Goal: Task Accomplishment & Management: Use online tool/utility

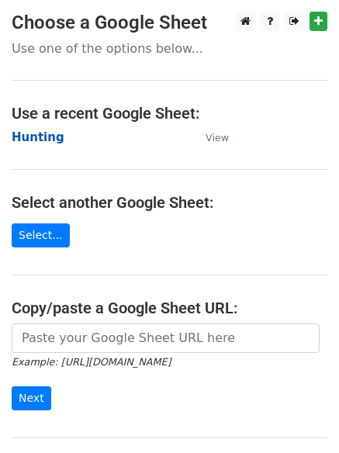
click at [30, 141] on strong "Hunting" at bounding box center [38, 137] width 53 height 14
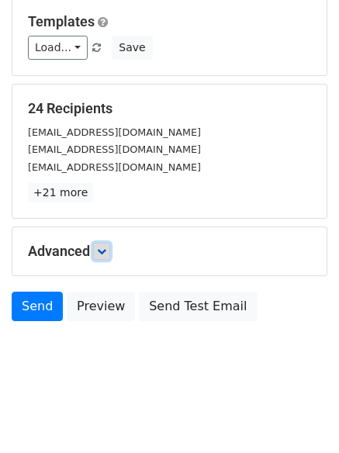
click at [106, 251] on icon at bounding box center [101, 250] width 9 height 9
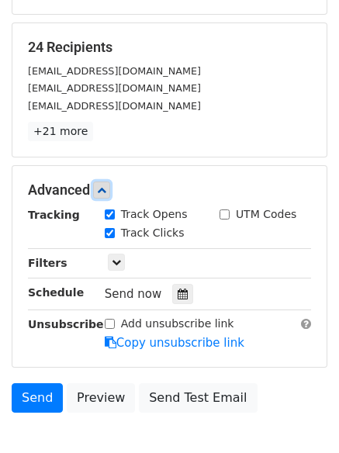
scroll to position [287, 0]
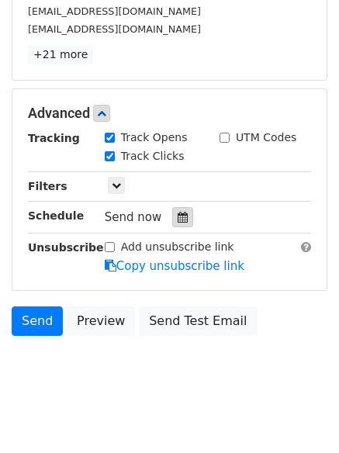
click at [172, 219] on div at bounding box center [182, 217] width 21 height 20
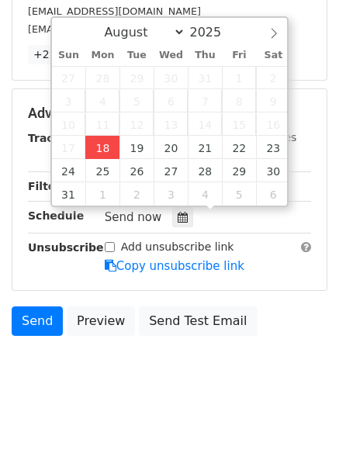
type input "2025-08-18 14:10"
type input "02"
type input "10"
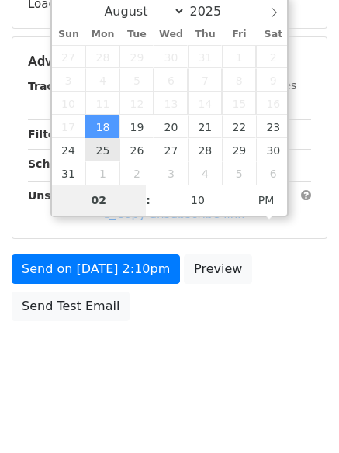
scroll to position [277, 0]
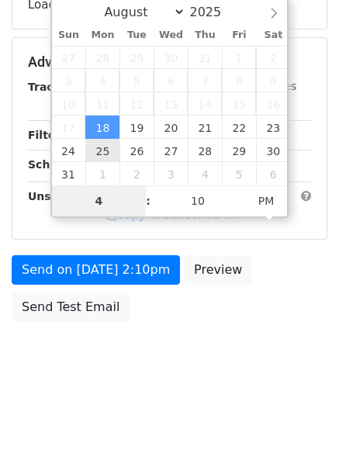
type input "4"
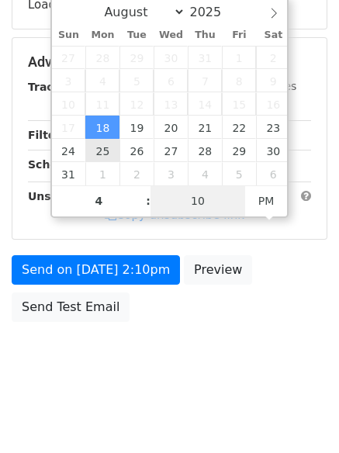
type input "2025-08-18 16:10"
type input "04"
type input "1"
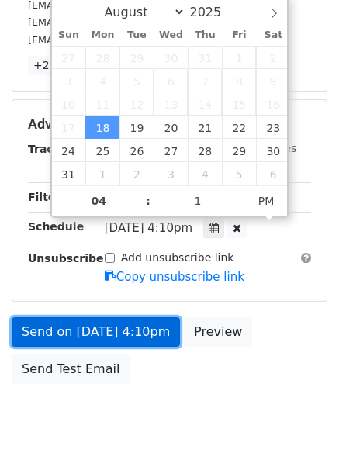
type input "2025-08-18 16:01"
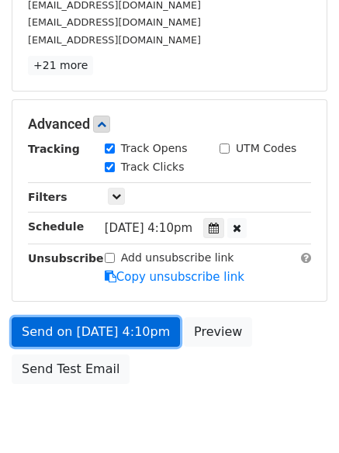
click at [106, 338] on link "Send on Aug 18 at 4:10pm" at bounding box center [96, 331] width 168 height 29
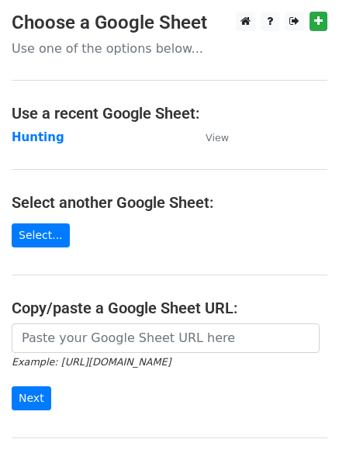
click at [12, 127] on main "Choose a Google Sheet Use one of the options below... Use a recent Google Sheet…" at bounding box center [169, 252] width 339 height 481
click at [33, 136] on strong "Hunting" at bounding box center [38, 137] width 53 height 14
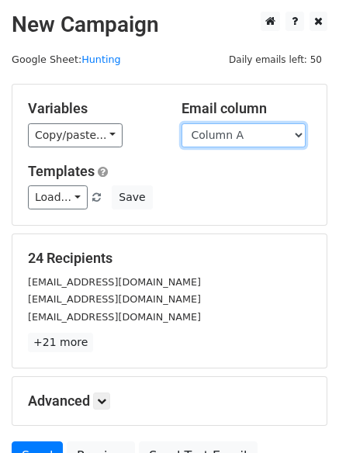
click at [246, 140] on select "Column A Column B Column C Column D Column E Column F" at bounding box center [243, 135] width 124 height 24
select select "Column B"
click at [181, 123] on select "Column A Column B Column C Column D Column E Column F" at bounding box center [243, 135] width 124 height 24
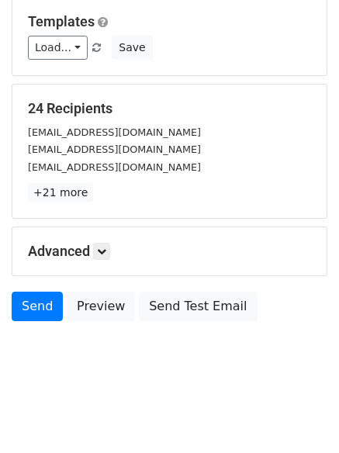
click at [93, 254] on h5 "Advanced" at bounding box center [169, 251] width 283 height 17
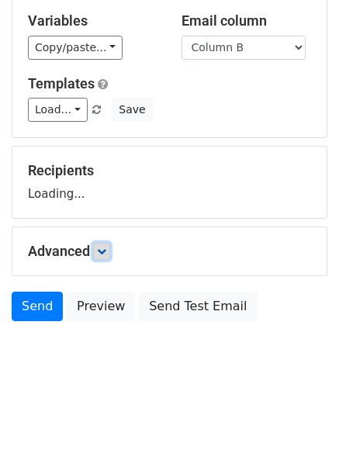
click at [106, 252] on icon at bounding box center [101, 250] width 9 height 9
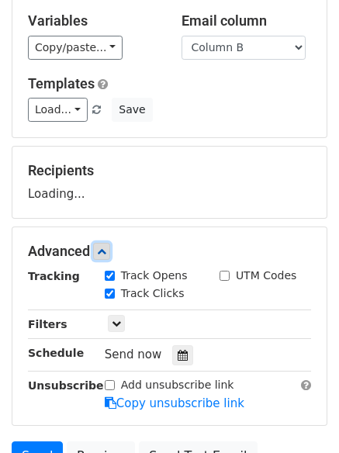
scroll to position [222, 0]
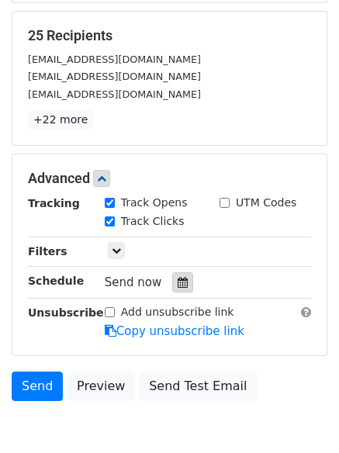
click at [177, 275] on div at bounding box center [182, 282] width 21 height 20
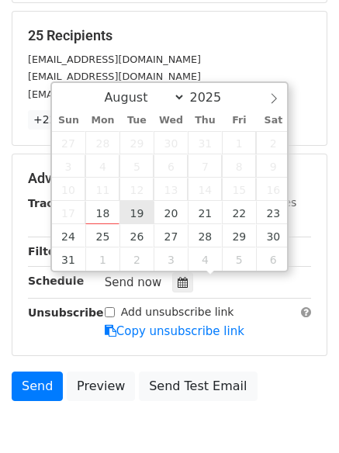
type input "2025-08-19 12:00"
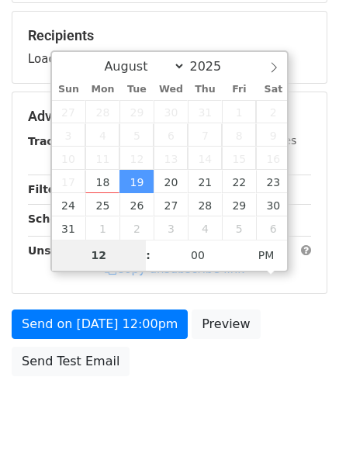
type input "5"
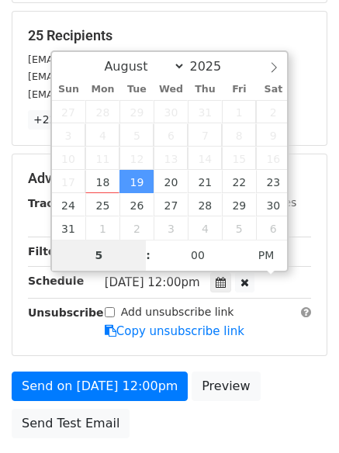
scroll to position [339, 0]
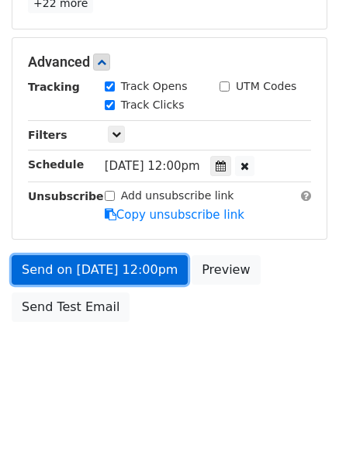
type input "2025-08-19 17:00"
click at [129, 267] on link "Send on Aug 19 at 12:00pm" at bounding box center [100, 269] width 176 height 29
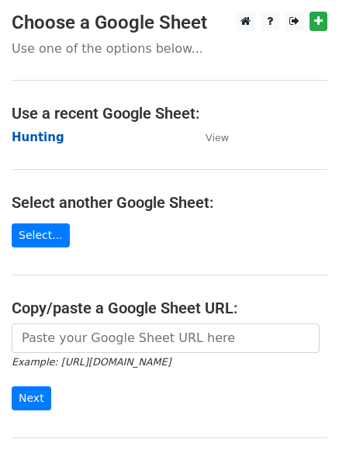
click at [29, 132] on strong "Hunting" at bounding box center [38, 137] width 53 height 14
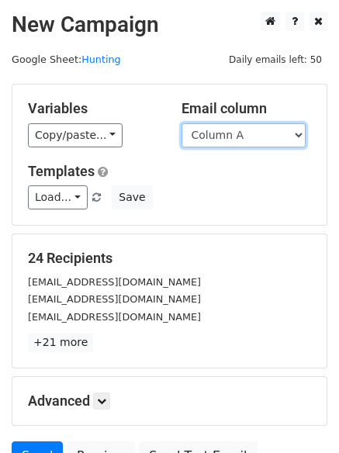
drag, startPoint x: 0, startPoint y: 0, endPoint x: 236, endPoint y: 140, distance: 274.8
click at [236, 140] on select "Column A Column B Column C Column D Column E Column F" at bounding box center [243, 135] width 124 height 24
select select "Column C"
click at [181, 123] on select "Column A Column B Column C Column D Column E Column F" at bounding box center [243, 135] width 124 height 24
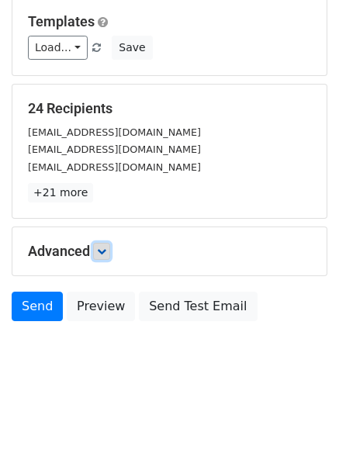
click at [97, 256] on link at bounding box center [101, 251] width 17 height 17
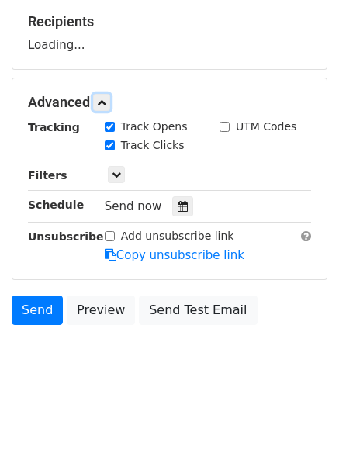
scroll to position [239, 0]
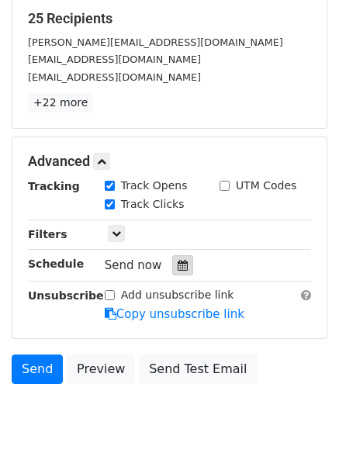
click at [183, 273] on div at bounding box center [182, 265] width 21 height 20
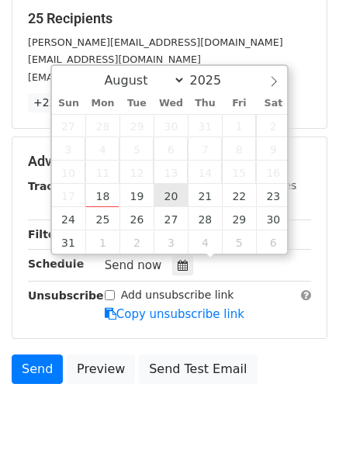
type input "2025-08-20 12:00"
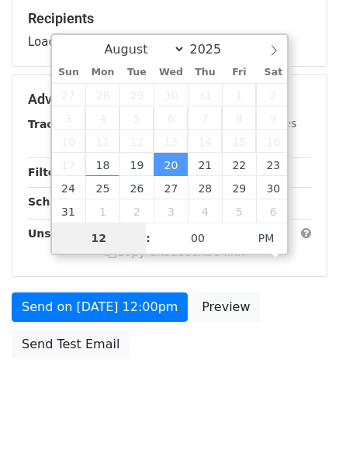
type input "6"
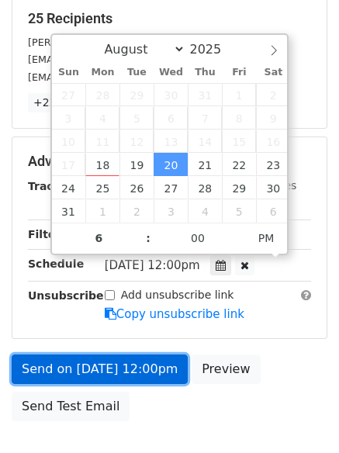
type input "2025-08-20 18:00"
click at [92, 367] on link "Send on Aug 20 at 12:00pm" at bounding box center [100, 368] width 176 height 29
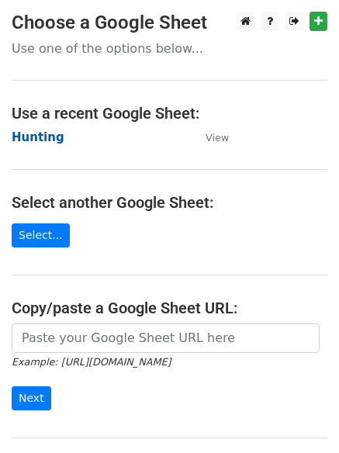
click at [50, 132] on strong "Hunting" at bounding box center [38, 137] width 53 height 14
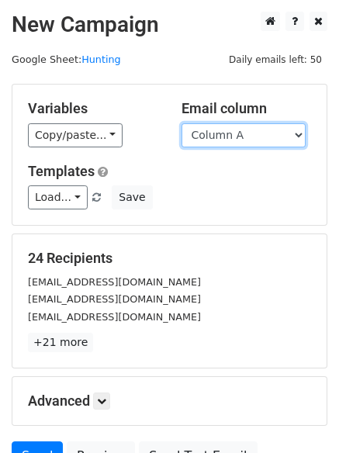
click at [234, 139] on select "Column A Column B Column C Column D Column E Column F" at bounding box center [243, 135] width 124 height 24
select select "Column D"
click at [181, 123] on select "Column A Column B Column C Column D Column E Column F" at bounding box center [243, 135] width 124 height 24
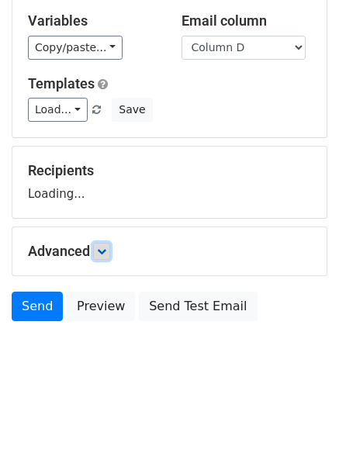
click at [110, 247] on link at bounding box center [101, 251] width 17 height 17
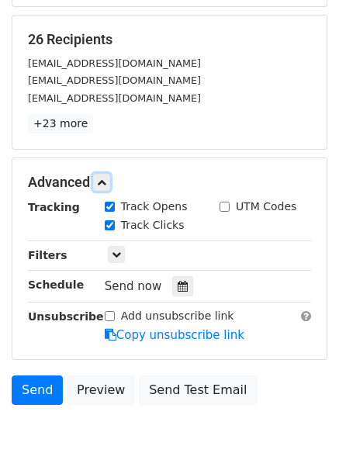
scroll to position [219, 0]
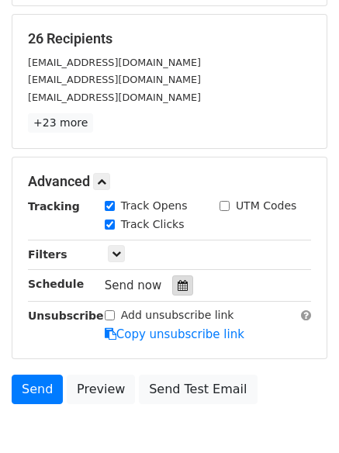
drag, startPoint x: 176, startPoint y: 284, endPoint x: 183, endPoint y: 279, distance: 8.4
click at [177, 284] on icon at bounding box center [182, 285] width 10 height 11
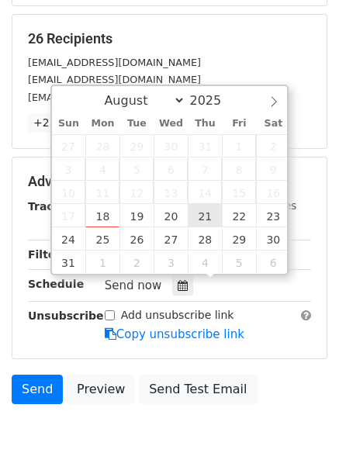
type input "[DATE] 12:00"
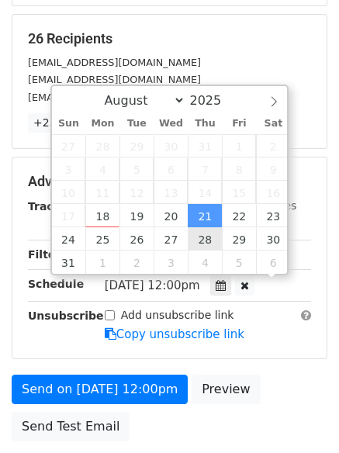
scroll to position [1, 0]
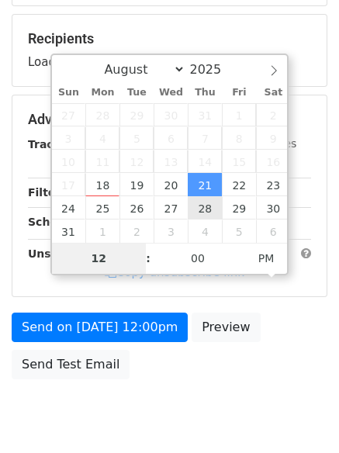
type input "7"
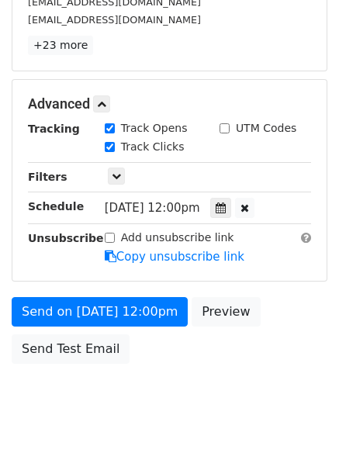
scroll to position [642, 0]
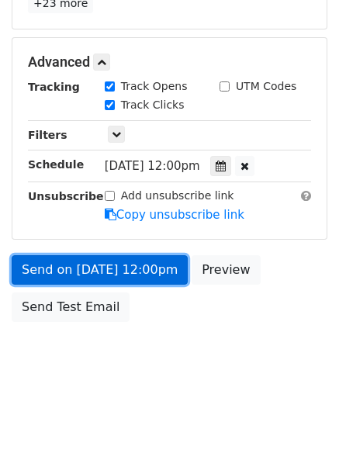
type input "2025-08-21 19:00"
click at [139, 256] on link "Send on Aug 21 at 12:00pm" at bounding box center [100, 269] width 176 height 29
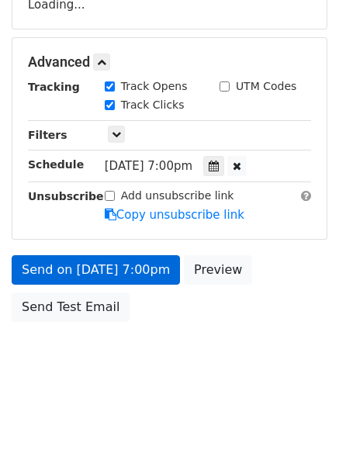
scroll to position [339, 0]
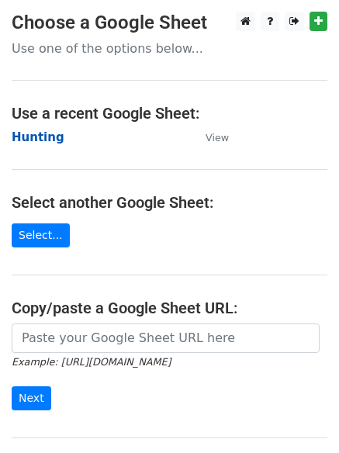
click at [46, 137] on strong "Hunting" at bounding box center [38, 137] width 53 height 14
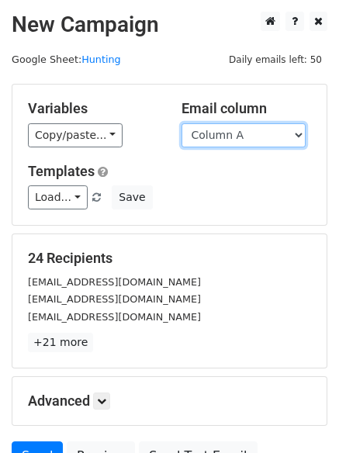
click at [248, 144] on select "Column A Column B Column C Column D Column E Column F" at bounding box center [243, 135] width 124 height 24
select select "Column E"
click at [181, 123] on select "Column A Column B Column C Column D Column E Column F" at bounding box center [243, 135] width 124 height 24
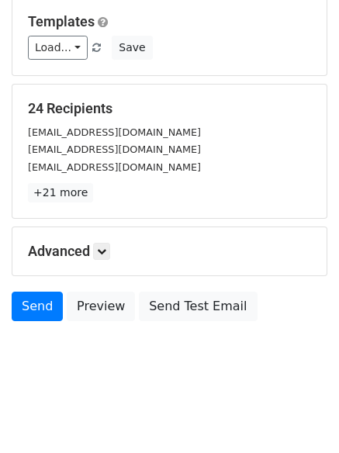
click at [114, 254] on h5 "Advanced" at bounding box center [169, 251] width 283 height 17
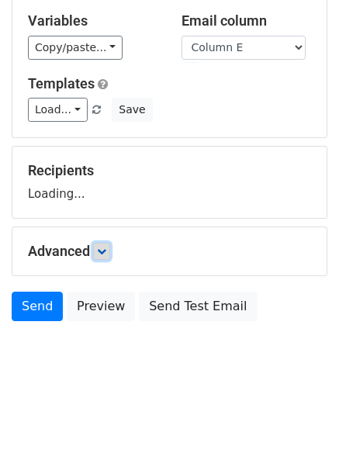
click at [110, 253] on link at bounding box center [101, 251] width 17 height 17
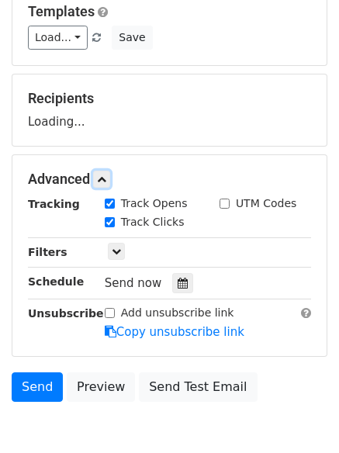
scroll to position [232, 0]
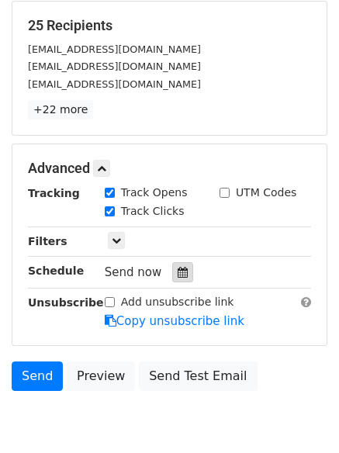
click at [177, 274] on icon at bounding box center [182, 272] width 10 height 11
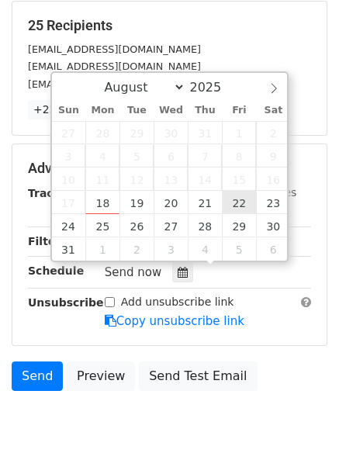
type input "[DATE] 12:00"
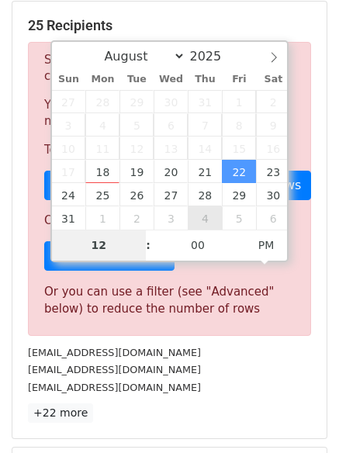
type input "8"
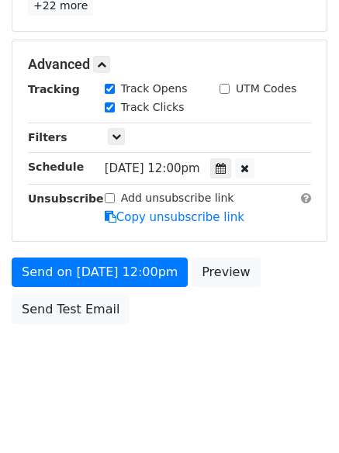
scroll to position [642, 0]
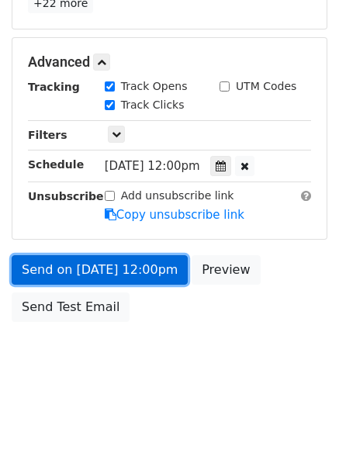
type input "2025-08-22 20:00"
click at [137, 274] on link "Send on Aug 22 at 12:00pm" at bounding box center [100, 269] width 176 height 29
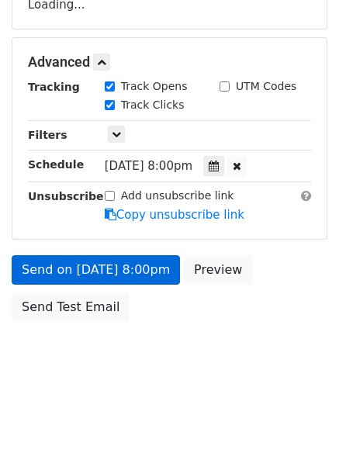
scroll to position [339, 0]
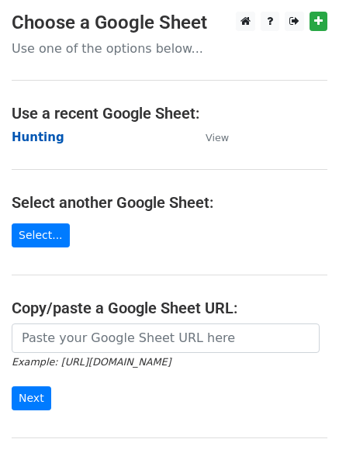
click at [40, 135] on strong "Hunting" at bounding box center [38, 137] width 53 height 14
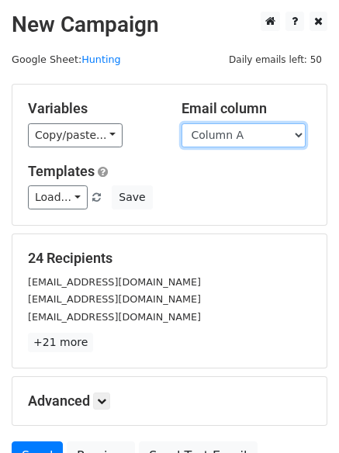
drag, startPoint x: 0, startPoint y: 0, endPoint x: 245, endPoint y: 136, distance: 279.9
click at [245, 136] on select "Column A Column B Column C Column D Column E Column F" at bounding box center [243, 135] width 124 height 24
select select "Column F"
click at [181, 123] on select "Column A Column B Column C Column D Column E Column F" at bounding box center [243, 135] width 124 height 24
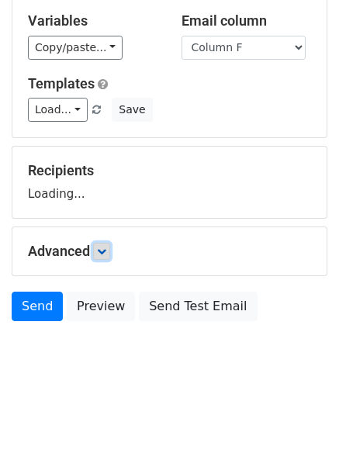
click at [110, 247] on link at bounding box center [101, 251] width 17 height 17
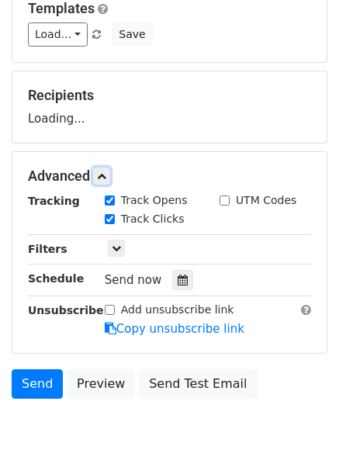
scroll to position [236, 0]
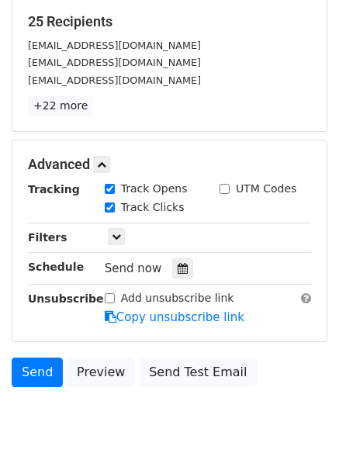
click at [177, 287] on div "Tracking Track Opens UTM Codes Track Clicks Filters Only include spreadsheet ro…" at bounding box center [169, 253] width 283 height 145
click at [181, 274] on div at bounding box center [182, 268] width 21 height 20
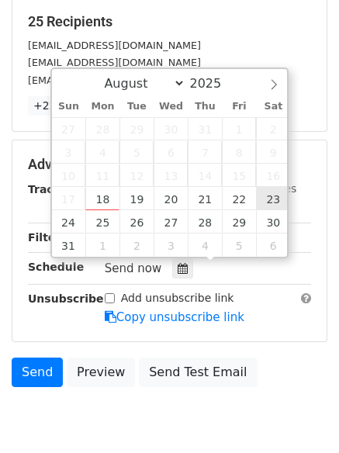
type input "[DATE] 12:00"
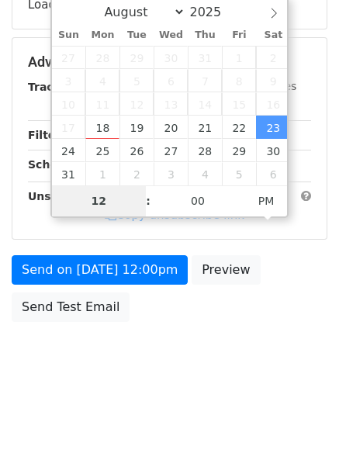
scroll to position [334, 0]
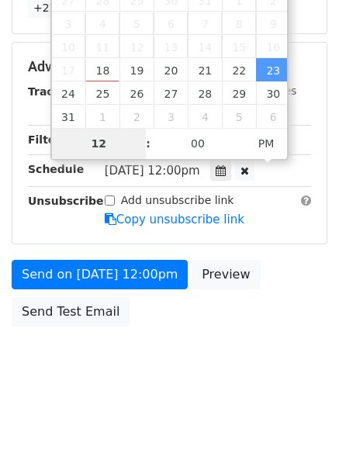
type input "9"
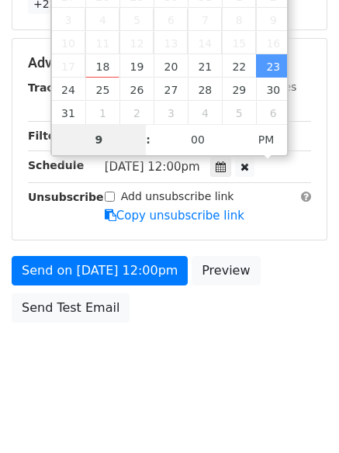
scroll to position [339, 0]
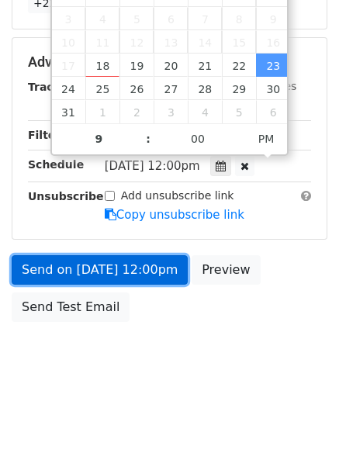
type input "[DATE] 21:00"
click at [126, 263] on link "Send on [DATE] 12:00pm" at bounding box center [100, 269] width 176 height 29
